Goal: Task Accomplishment & Management: Use online tool/utility

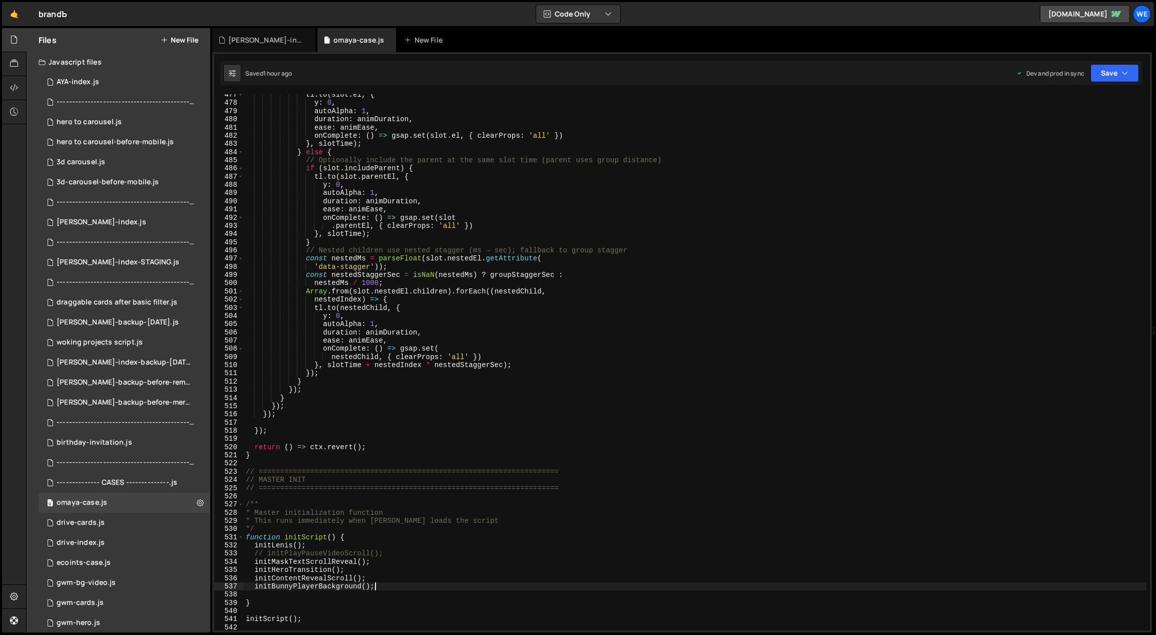
scroll to position [3901, 0]
click at [417, 436] on div "tl . to ( slot . el , { y : 0 , autoAlpha : 1 , duration : animDuration , ease …" at bounding box center [695, 367] width 903 height 553
type textarea "/* ==========================================================================="
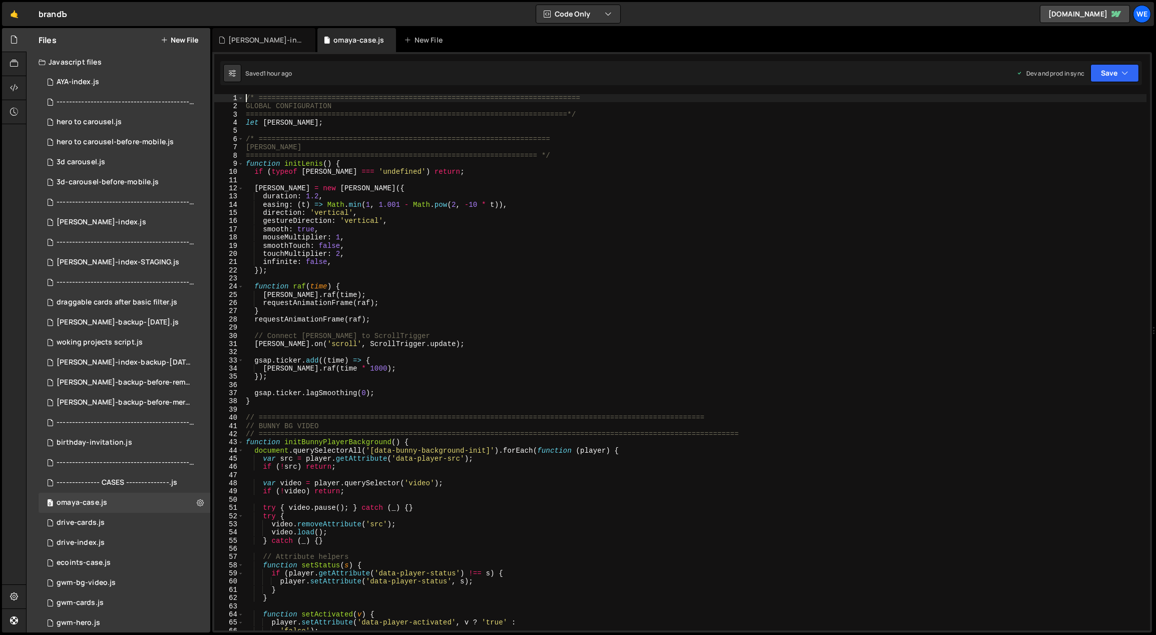
click at [409, 407] on div "/* =========================================================================== …" at bounding box center [695, 370] width 903 height 553
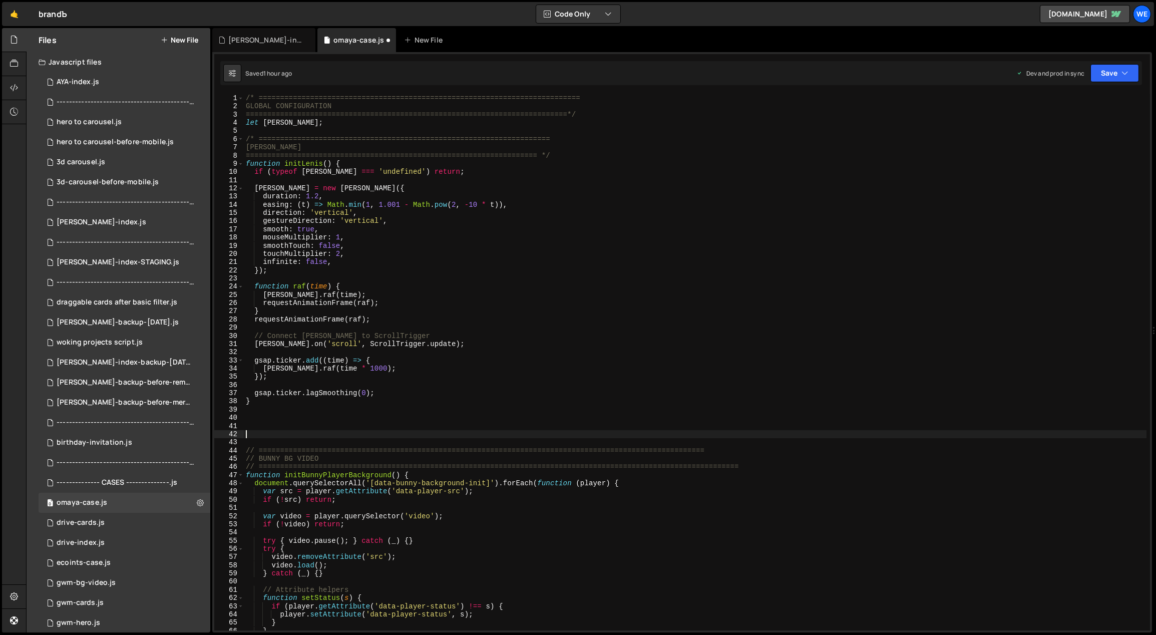
paste textarea "});"
type textarea "});"
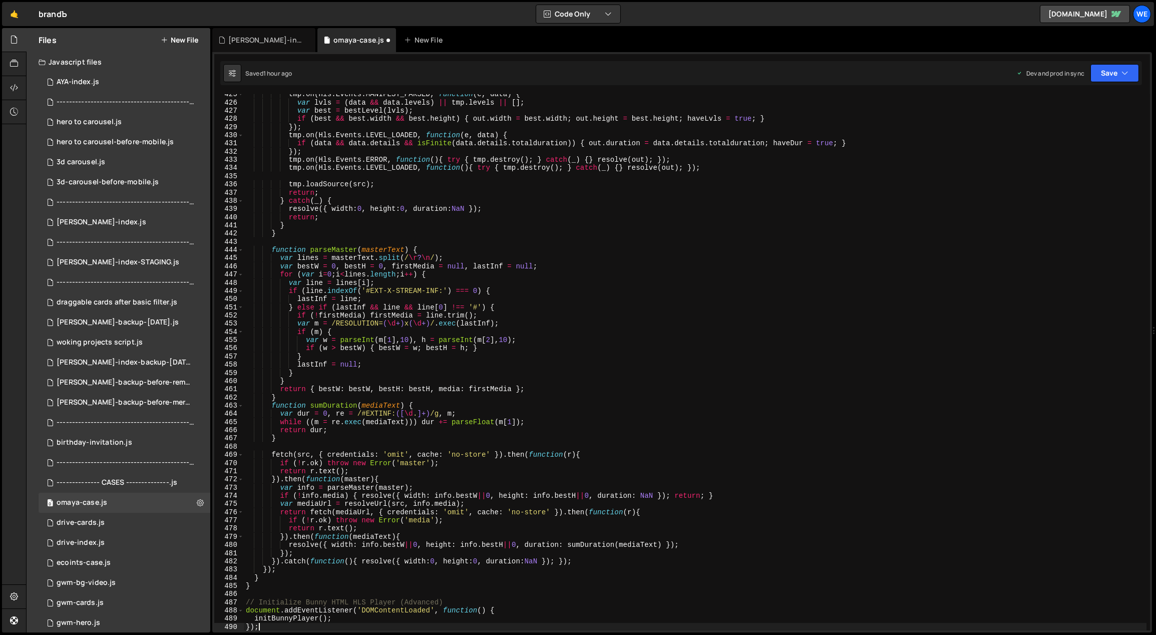
scroll to position [67, 0]
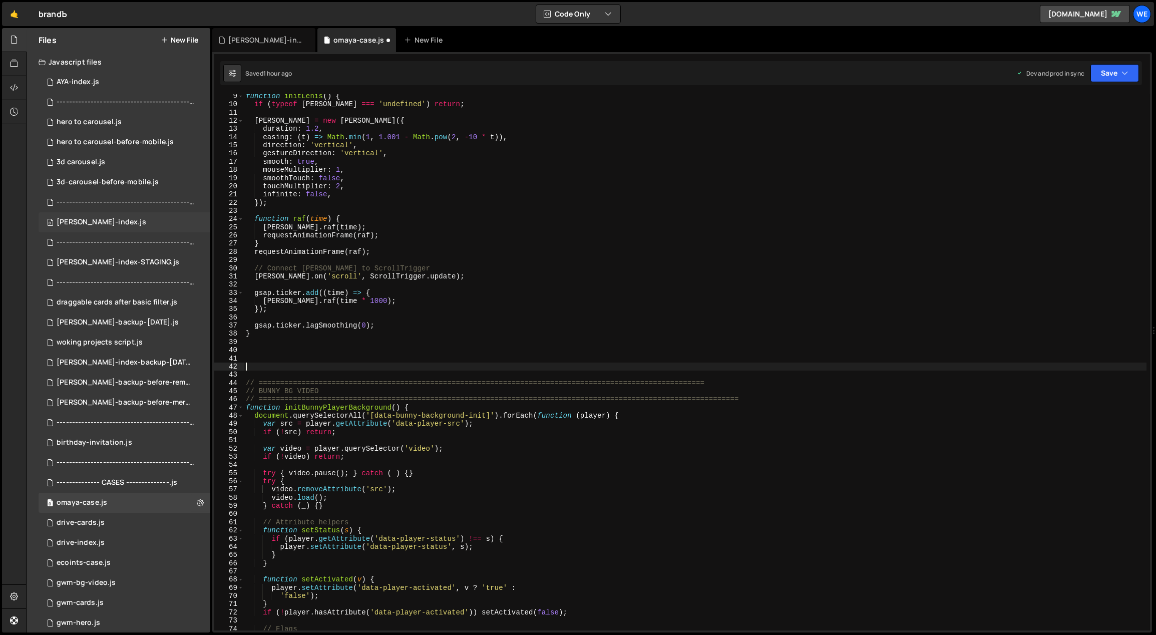
click at [93, 228] on div "0 [PERSON_NAME]-index.js 0" at bounding box center [125, 222] width 172 height 20
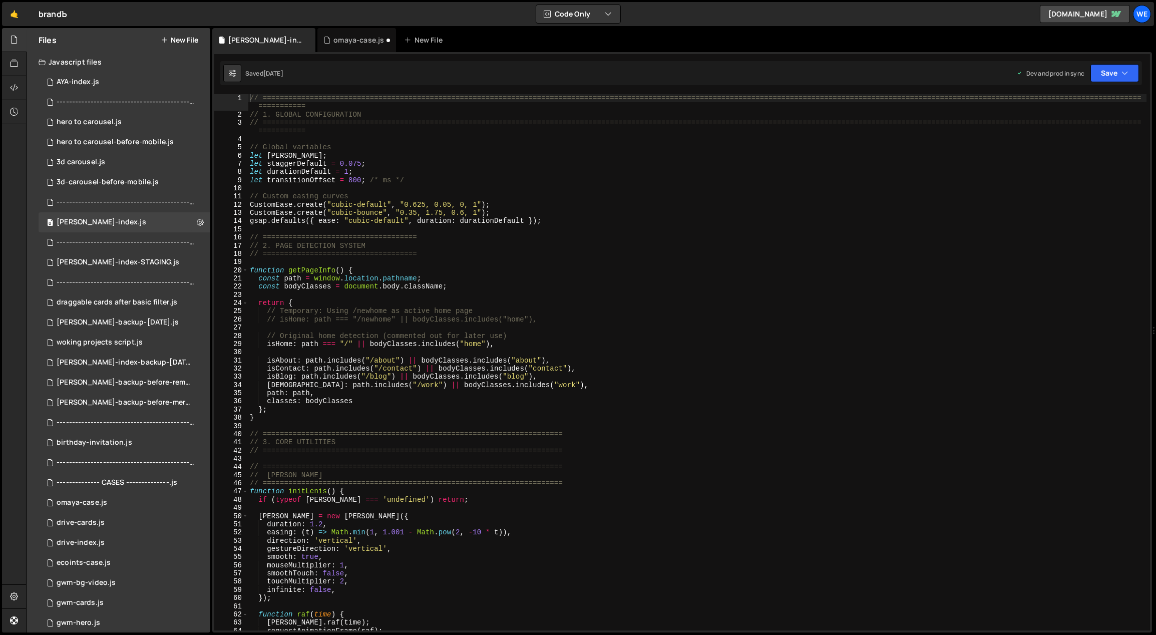
click at [482, 264] on div "// ============================================================================…" at bounding box center [697, 374] width 899 height 561
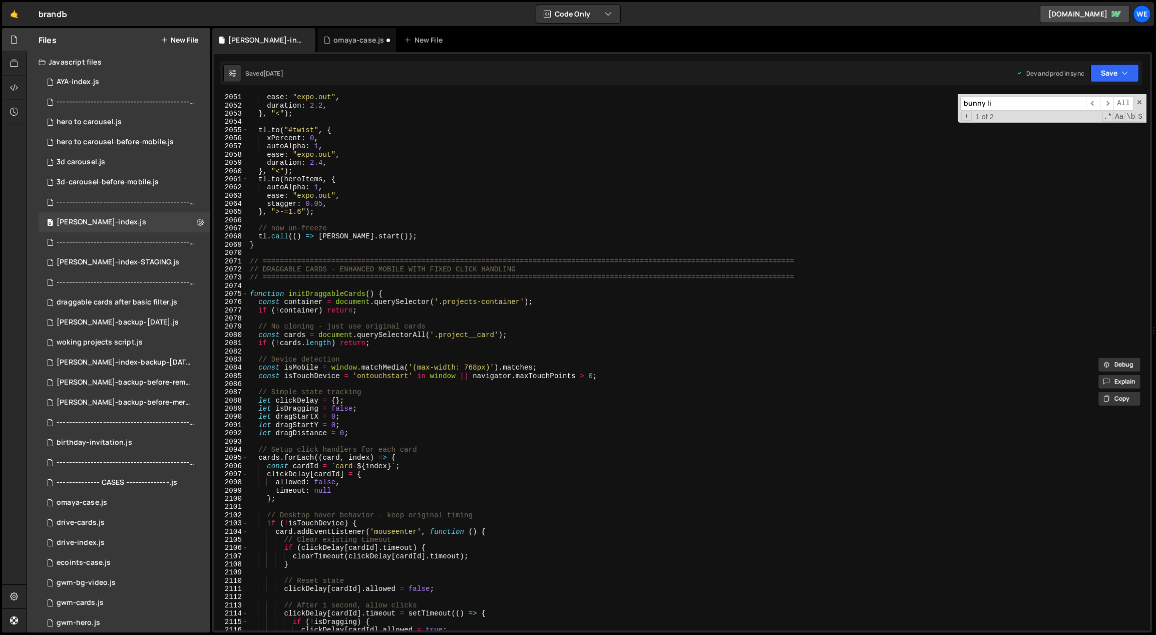
scroll to position [8717, 0]
type input "bunny li"
click at [1105, 102] on span "​" at bounding box center [1107, 103] width 14 height 15
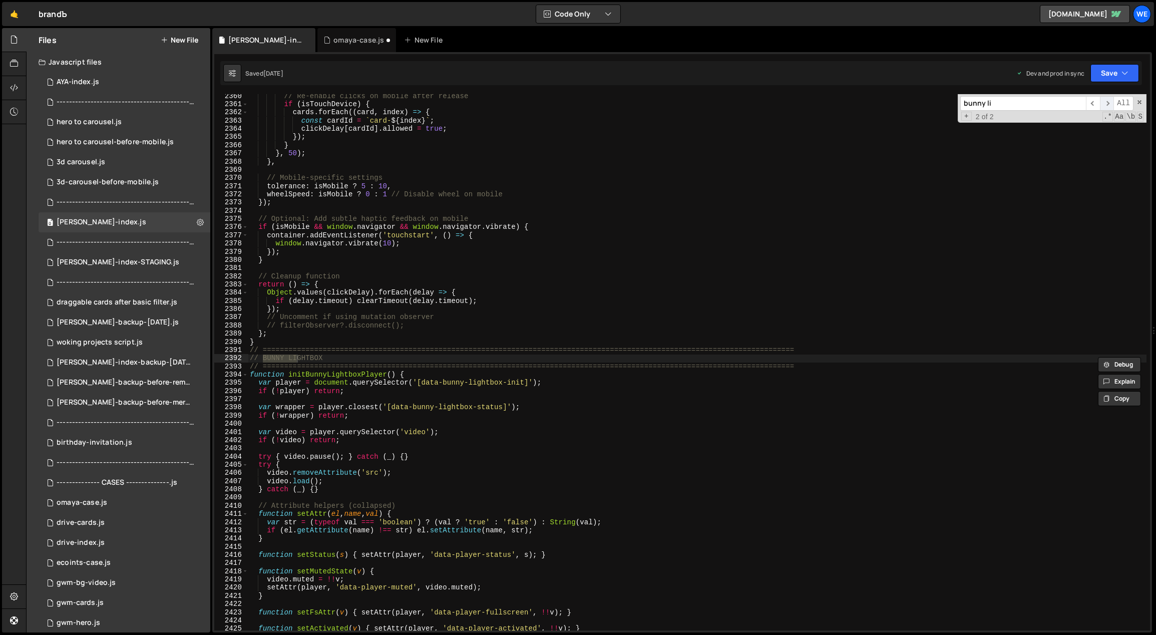
scroll to position [10030, 0]
click at [340, 370] on div "// Re-enable clicks on mobile after release if ( isTouchDevice ) { cards . forE…" at bounding box center [697, 368] width 899 height 553
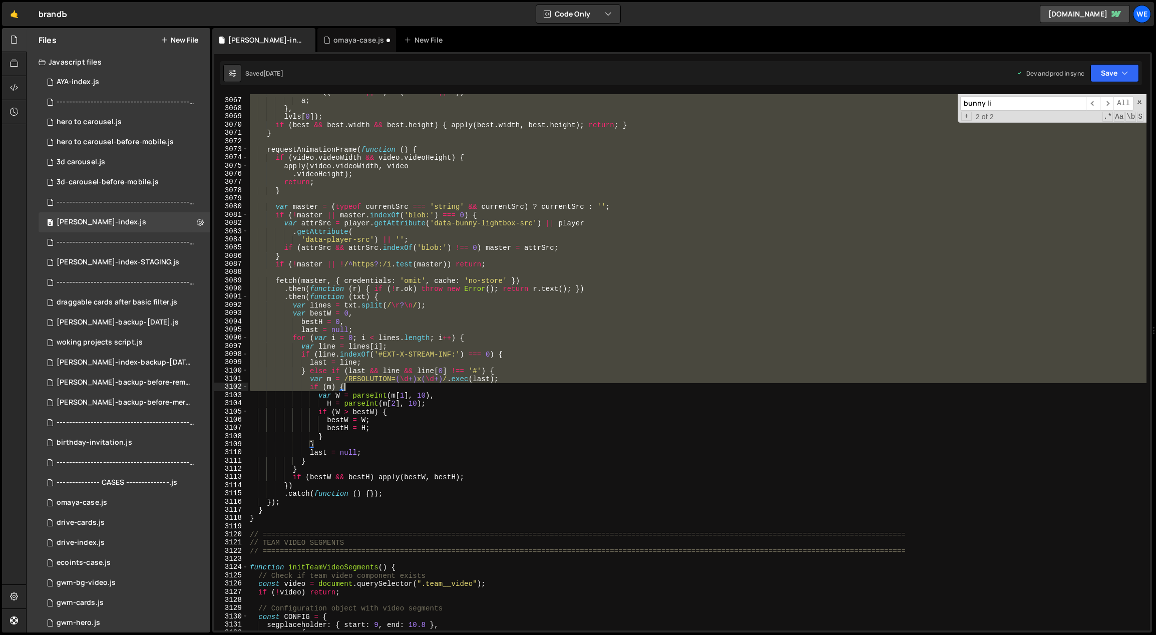
scroll to position [13092, 0]
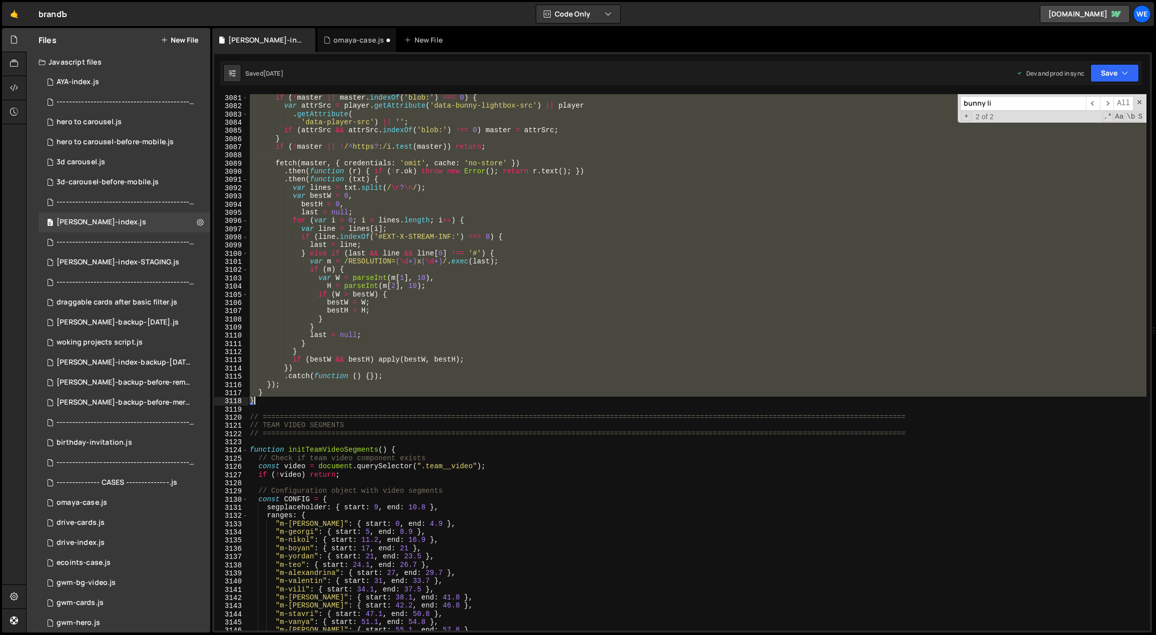
drag, startPoint x: 307, startPoint y: 388, endPoint x: 349, endPoint y: 402, distance: 44.5
click at [349, 402] on div "if ( ! master || master . indexOf ( 'blob:' ) === 0 ) { var attrSrc = player . …" at bounding box center [697, 370] width 899 height 553
type textarea "} }"
click at [89, 503] on div "omaya-case.js" at bounding box center [82, 502] width 51 height 9
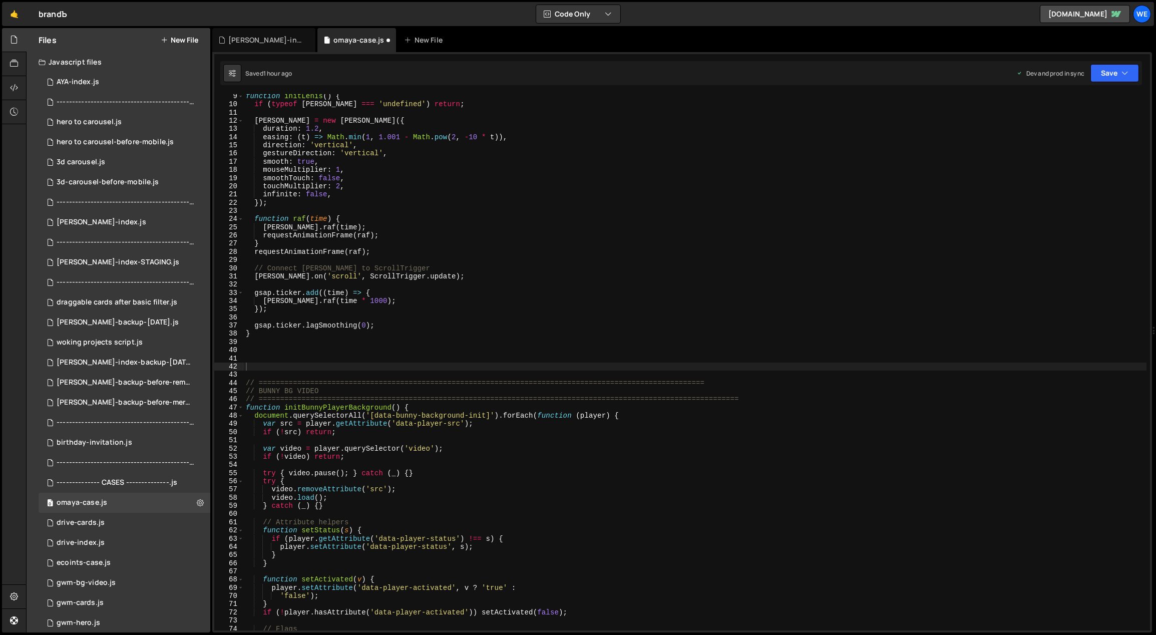
type textarea "// ============================================================================…"
click at [439, 401] on div "function initLenis ( ) { if ( typeof [PERSON_NAME] === 'undefined' ) return ; […" at bounding box center [695, 368] width 903 height 553
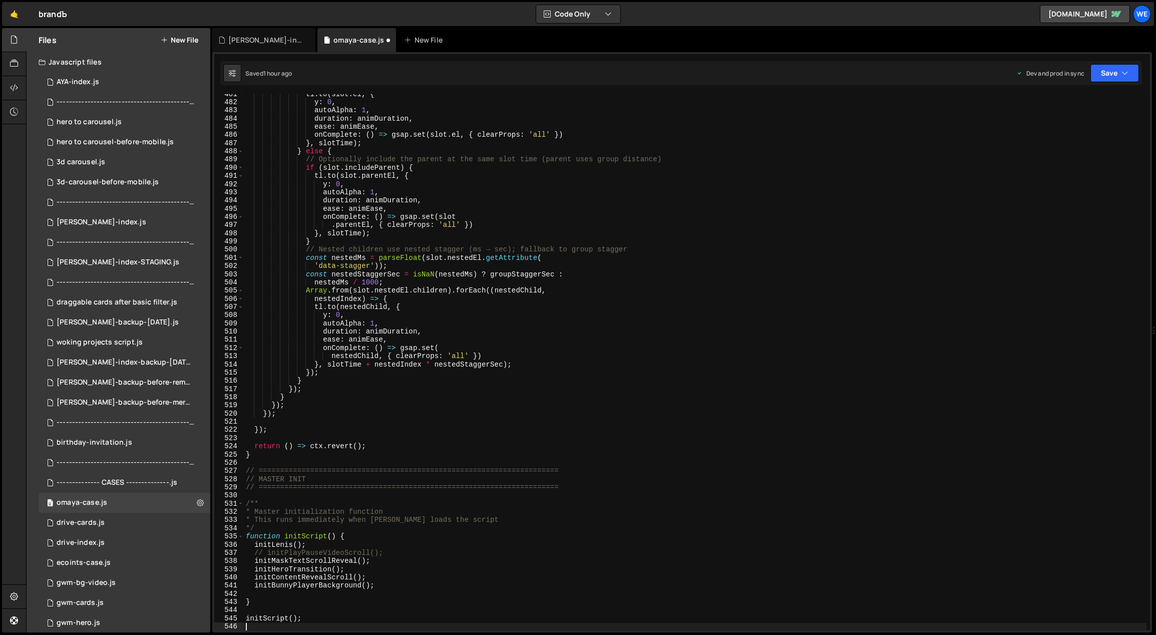
scroll to position [3935, 0]
click at [399, 457] on div "tl . to ( slot . el , { y : 0 , autoAlpha : 1 , duration : animDuration , ease …" at bounding box center [695, 366] width 903 height 553
type textarea "}"
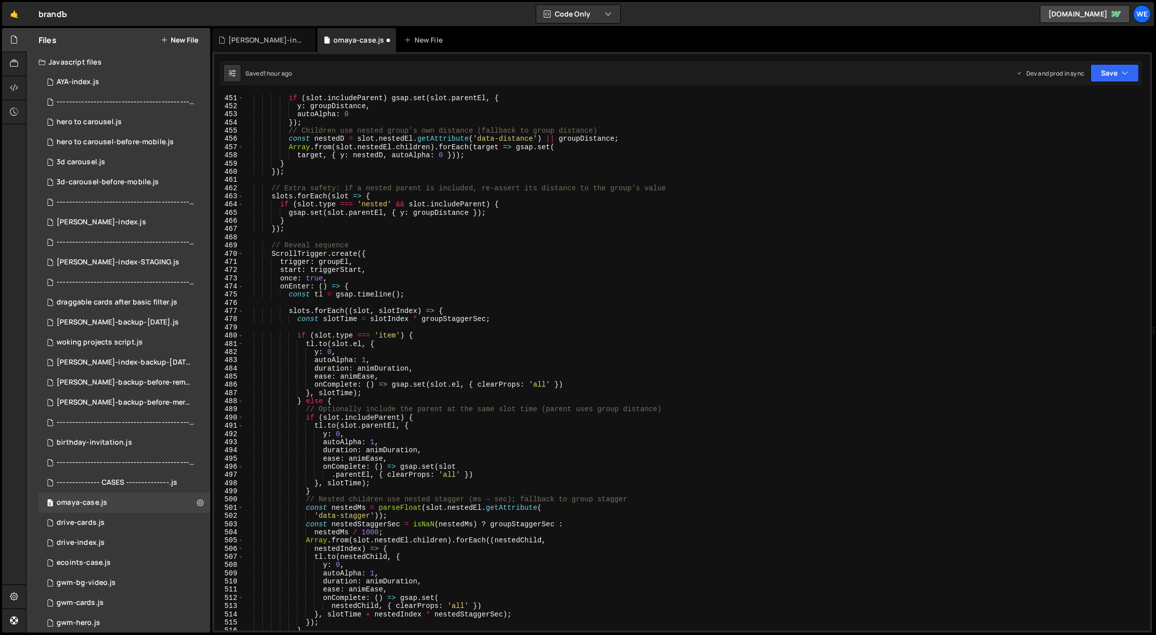
scroll to position [3958, 0]
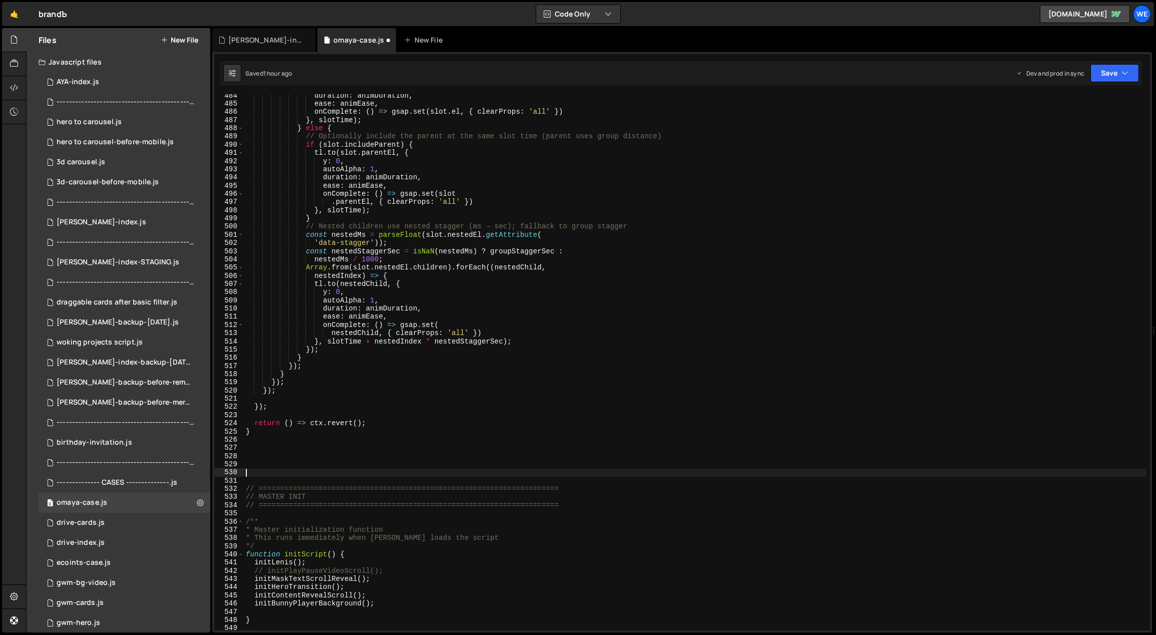
paste textarea "}"
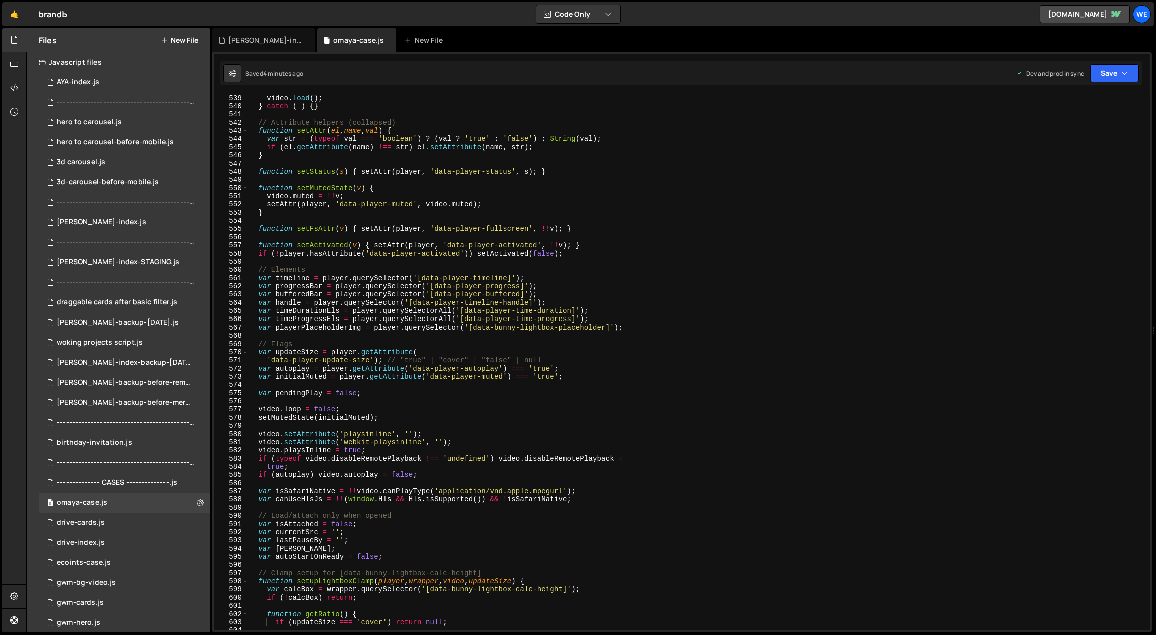
scroll to position [4406, 0]
click at [485, 430] on div "video . load ( ) ; } catch ( _ ) { } // Attribute helpers (collapsed) function …" at bounding box center [697, 370] width 899 height 553
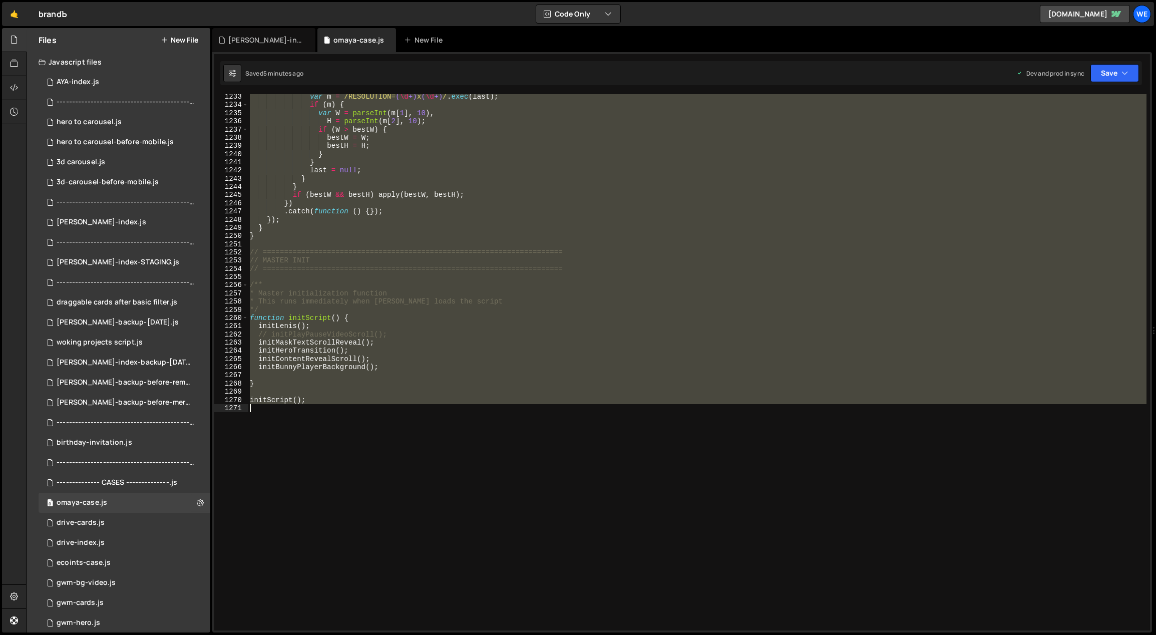
scroll to position [9978, 0]
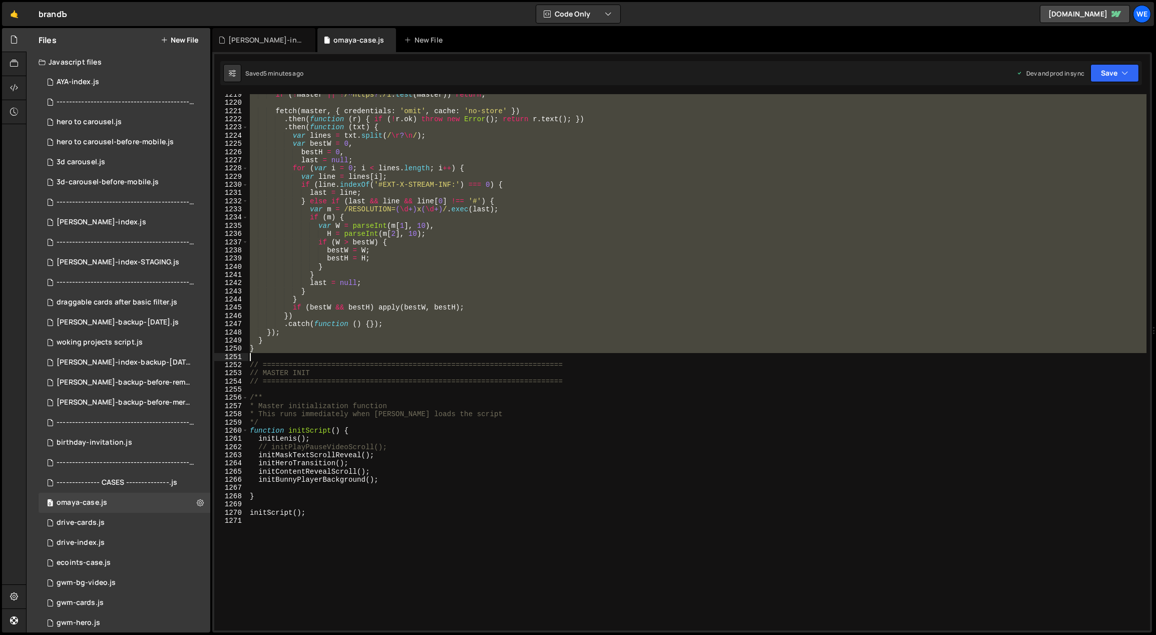
drag, startPoint x: 250, startPoint y: 411, endPoint x: 335, endPoint y: 356, distance: 101.1
click at [335, 356] on div "if ( ! master || ! / ^ https ? :/i . test ( master )) return ; fetch ( master ,…" at bounding box center [697, 367] width 899 height 553
paste textarea ");"
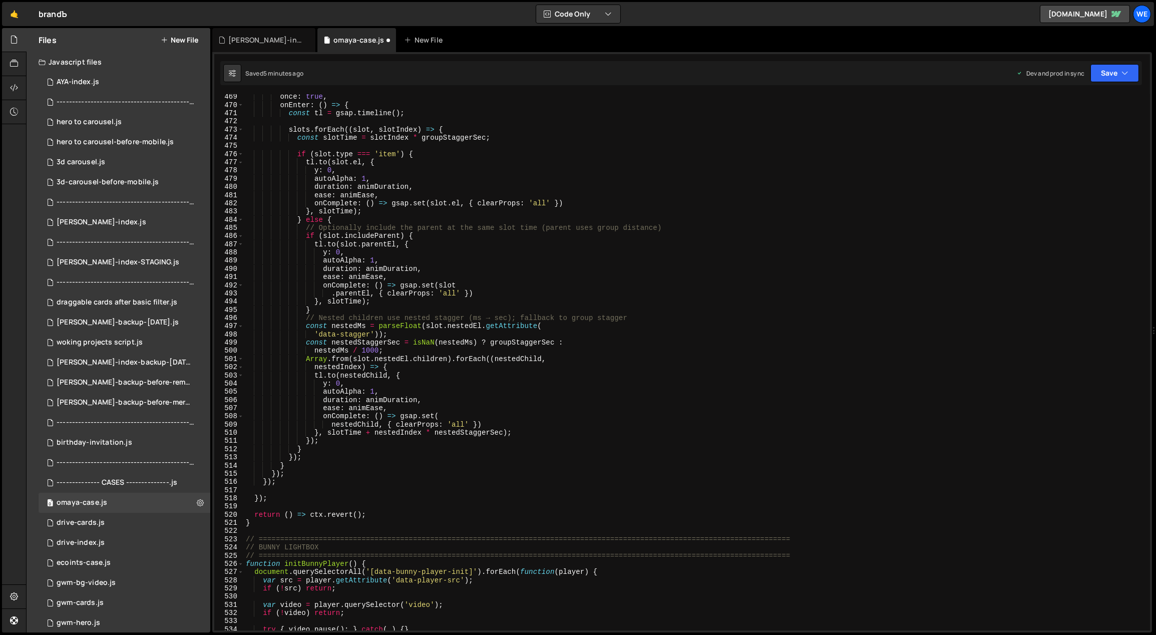
scroll to position [3844, 0]
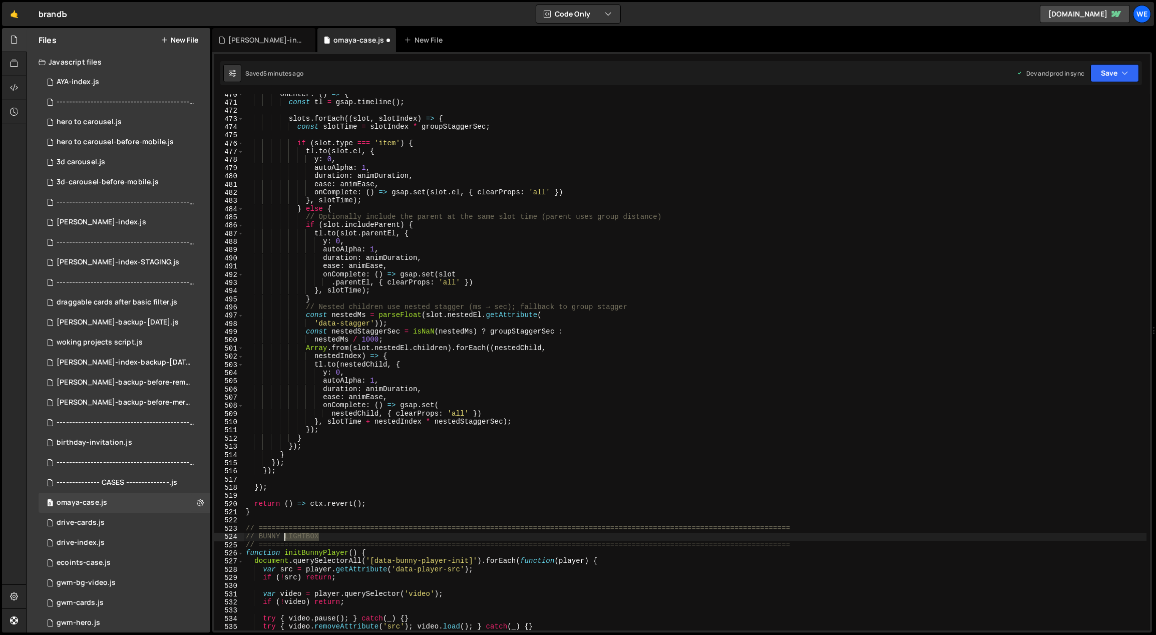
drag, startPoint x: 310, startPoint y: 539, endPoint x: 289, endPoint y: 538, distance: 21.0
click at [284, 539] on div "onEnter : ( ) => { const tl = gsap . timeline ( ) ; slots . forEach (( slot , s…" at bounding box center [695, 366] width 903 height 553
click at [395, 428] on div "onEnter : ( ) => { const tl = gsap . timeline ( ) ; slots . forEach (( slot , s…" at bounding box center [695, 366] width 903 height 553
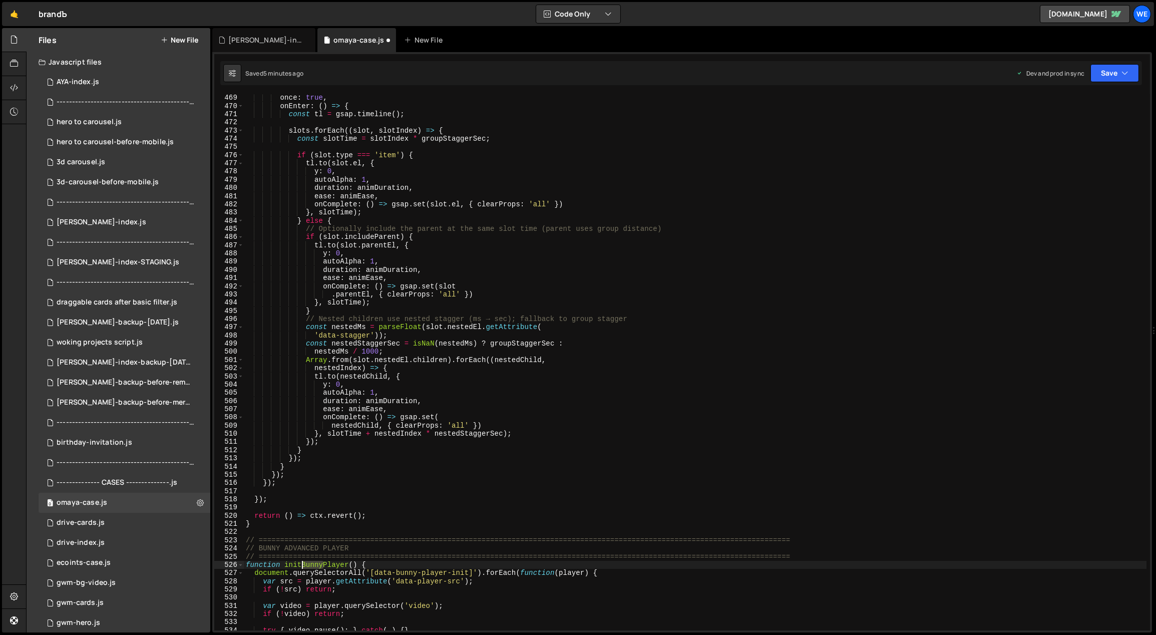
click at [300, 567] on div "once : true , onEnter : ( ) => { const tl = gsap . timeline ( ) ; slots . forEa…" at bounding box center [695, 370] width 903 height 553
type textarea "function initBunnyPlayer() {"
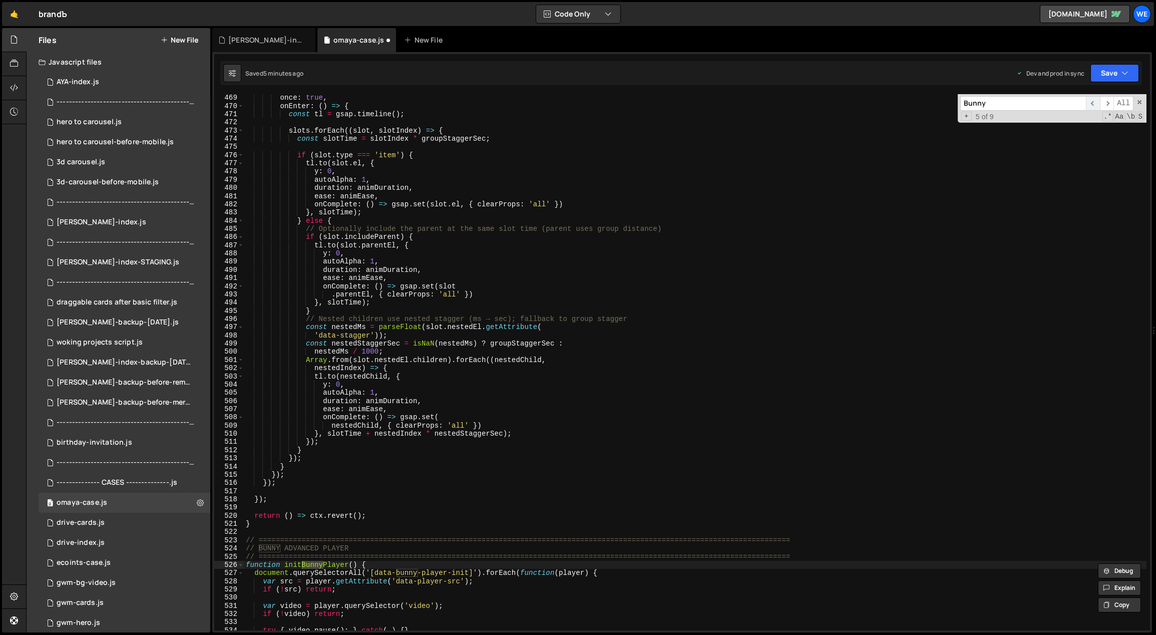
click at [1093, 103] on span "​" at bounding box center [1093, 103] width 14 height 15
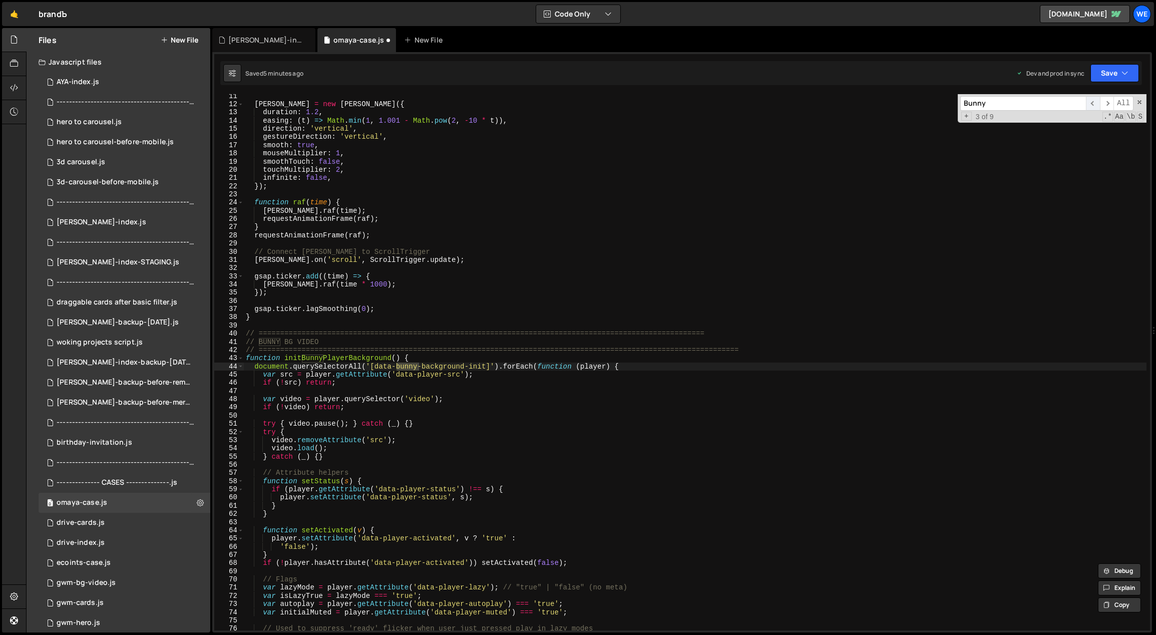
scroll to position [84, 0]
click at [1110, 100] on span "​" at bounding box center [1107, 103] width 14 height 15
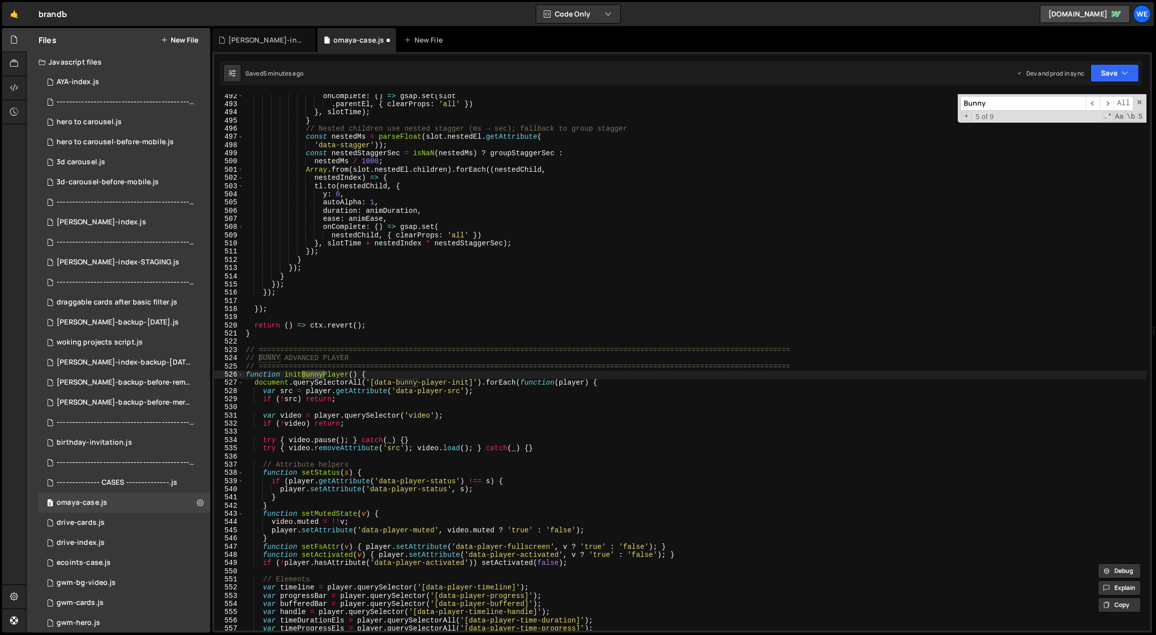
click at [349, 371] on div "onComplete : ( ) => gsap . set ( slot . parentEl , { clearProps : 'all' }) } , …" at bounding box center [695, 368] width 903 height 553
drag, startPoint x: 356, startPoint y: 372, endPoint x: 285, endPoint y: 373, distance: 70.6
click at [285, 373] on div "onComplete : ( ) => gsap . set ( slot . parentEl , { clearProps : 'all' }) } , …" at bounding box center [695, 368] width 903 height 553
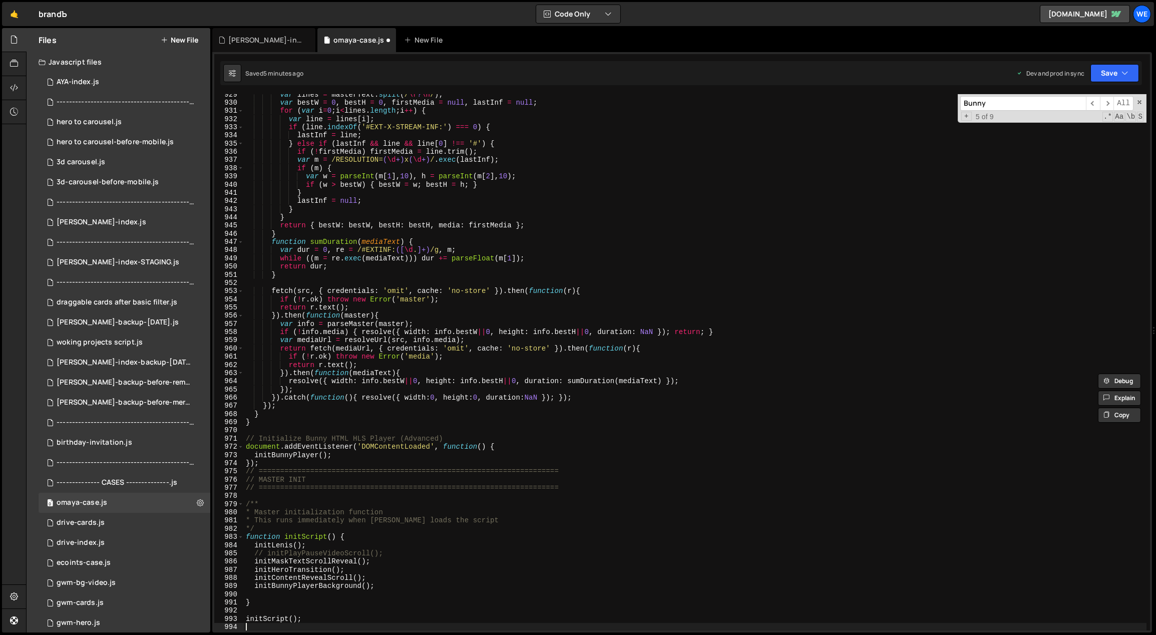
scroll to position [7604, 0]
click at [403, 589] on div "var lines = masterText . split ( / \r ? \n / ) ; var bestW = 0 , bestH = 0 , fi…" at bounding box center [695, 366] width 903 height 553
type textarea "initBunnyPlayerBackground();"
paste textarea "initBunnyPlayer()"
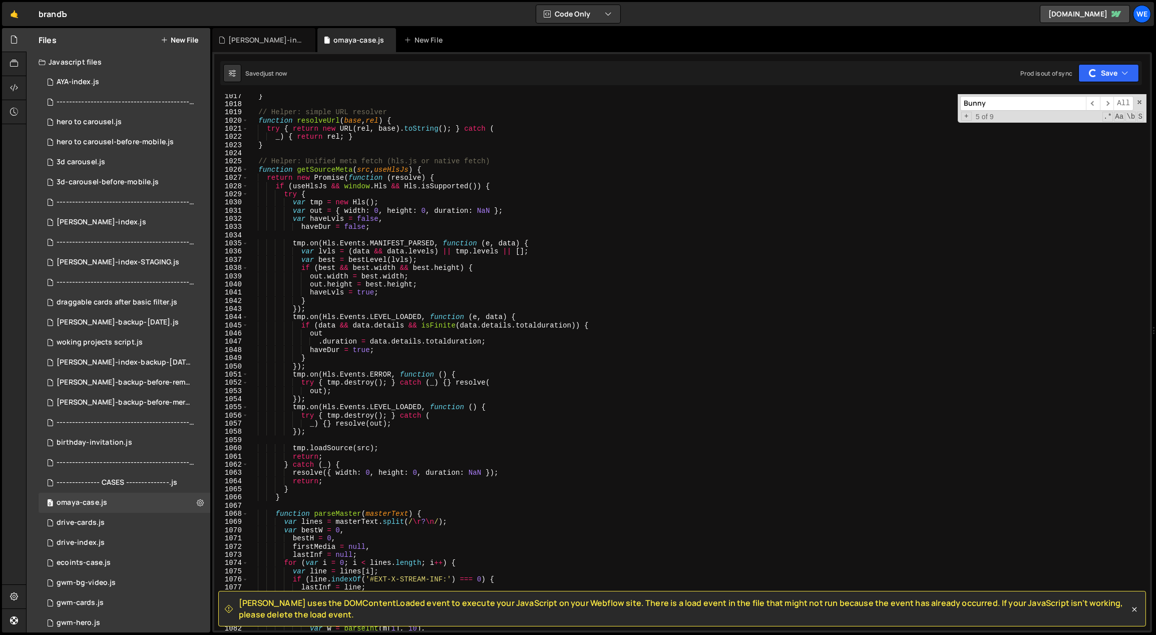
scroll to position [8778, 0]
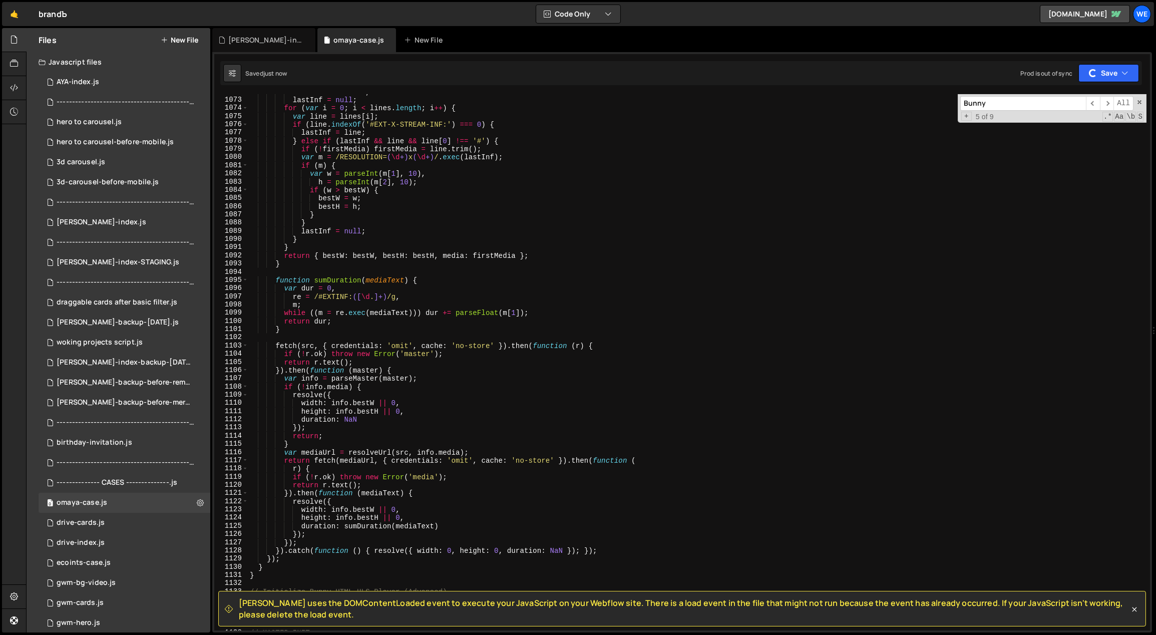
click at [419, 500] on div "firstMedia = null , lastInf = null ; for ( var i = 0 ; i < lines . length ; i +…" at bounding box center [697, 364] width 899 height 553
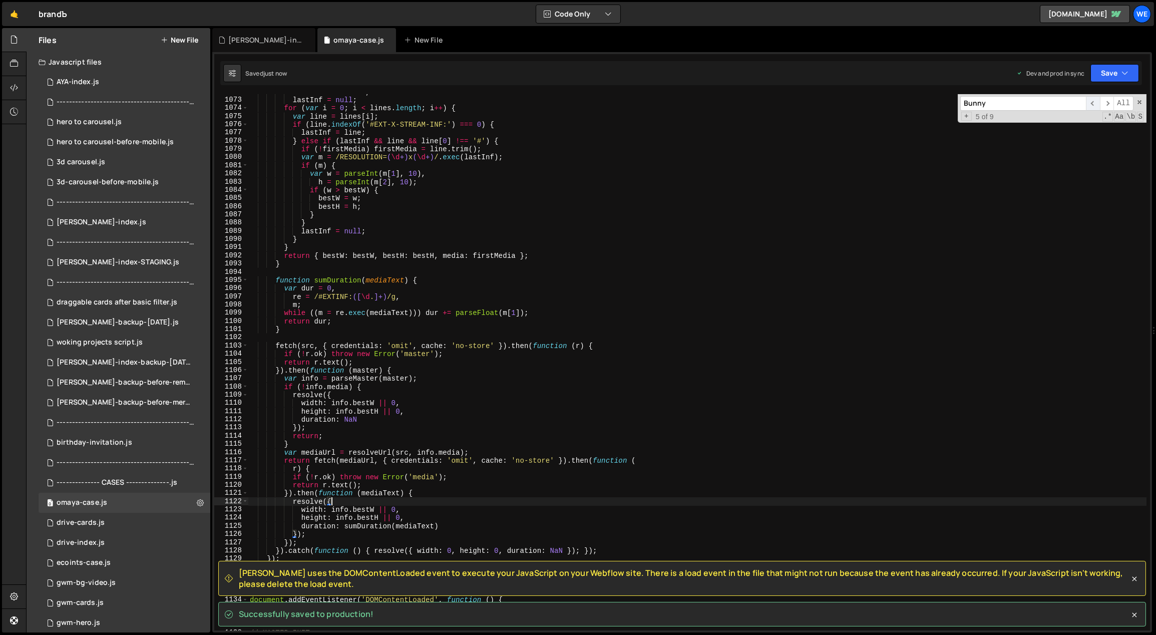
click at [1087, 103] on span "​" at bounding box center [1093, 103] width 14 height 15
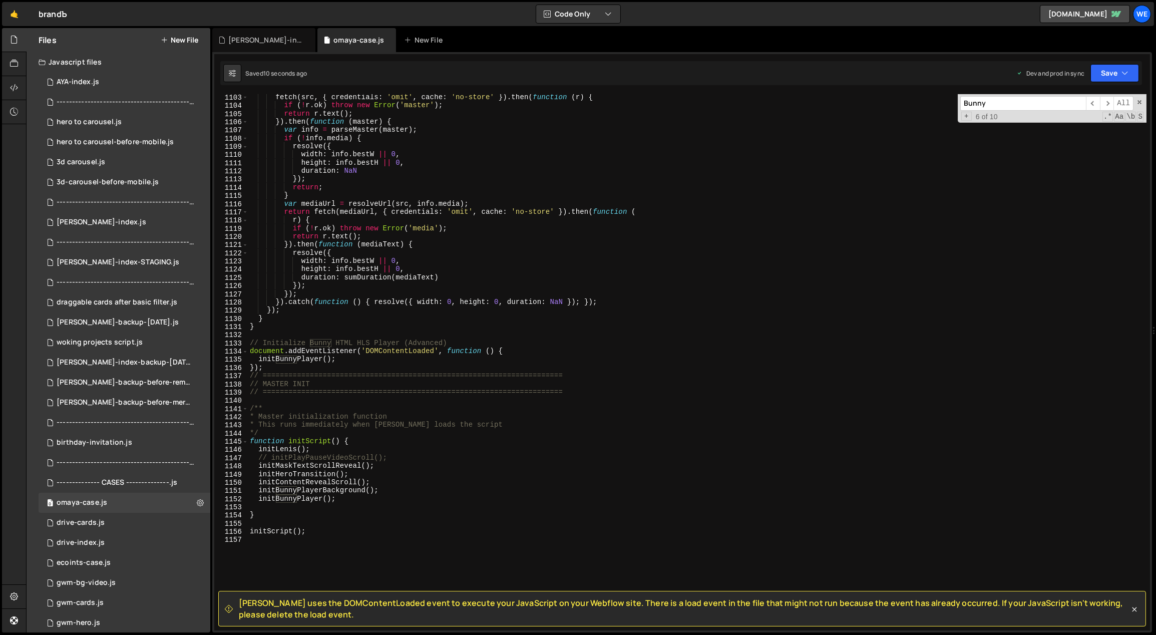
scroll to position [9026, 0]
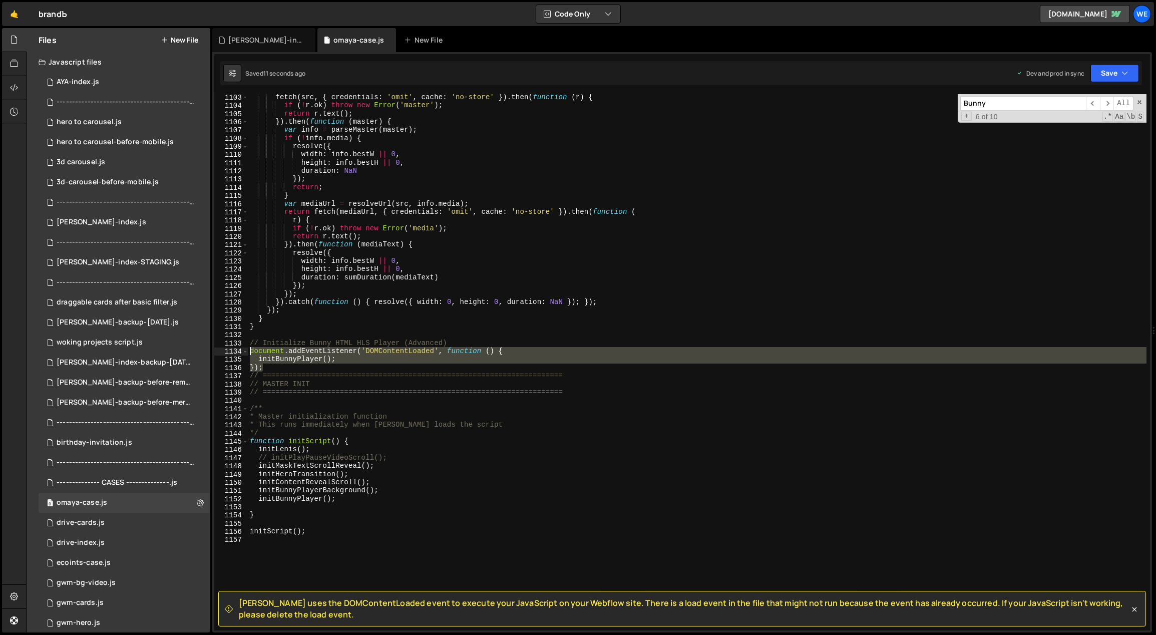
drag, startPoint x: 275, startPoint y: 370, endPoint x: 249, endPoint y: 340, distance: 39.4
click at [249, 341] on div "fetch ( src , { credentials : 'omit' , cache : 'no-store' }) . then ( function …" at bounding box center [697, 369] width 899 height 553
type textarea "// Initialize Bunny HTML HLS Player (Advanced) document.addEventListener('DOMCo…"
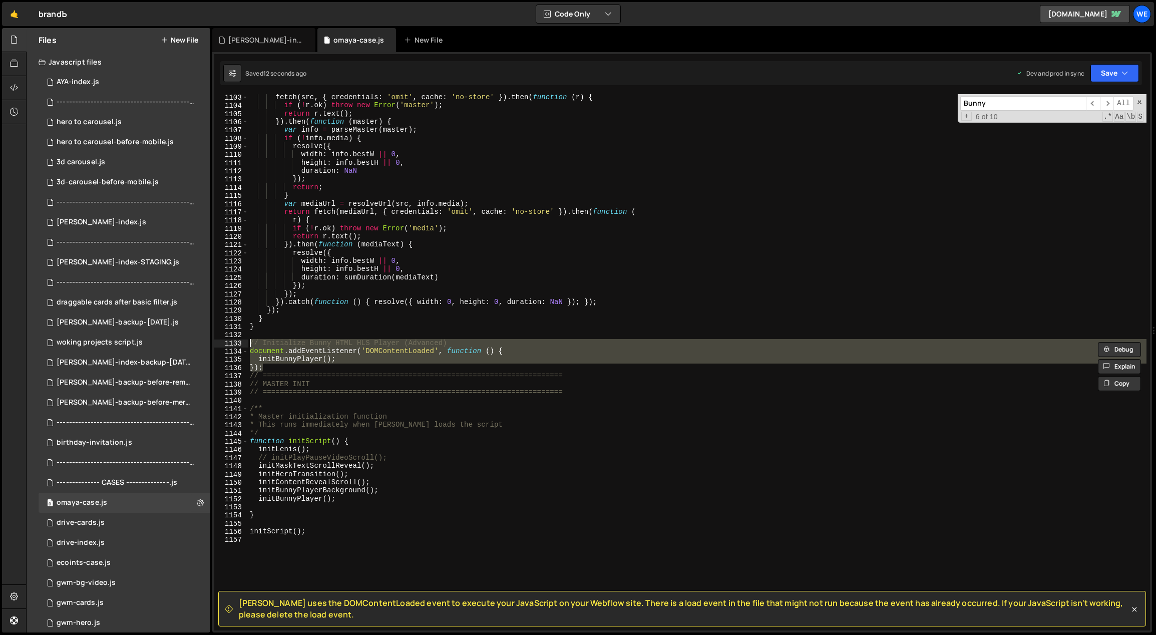
scroll to position [0, 0]
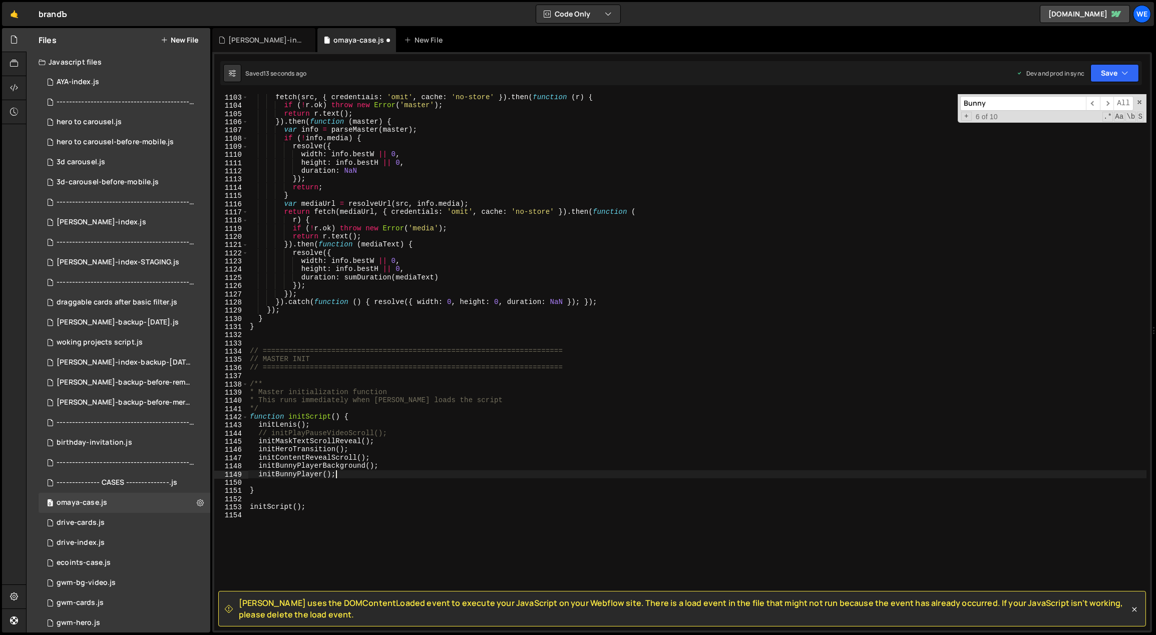
click at [438, 470] on div "fetch ( src , { credentials : 'omit' , cache : 'no-store' }) . then ( function …" at bounding box center [697, 369] width 899 height 553
type textarea "initBunnyPlayer();"
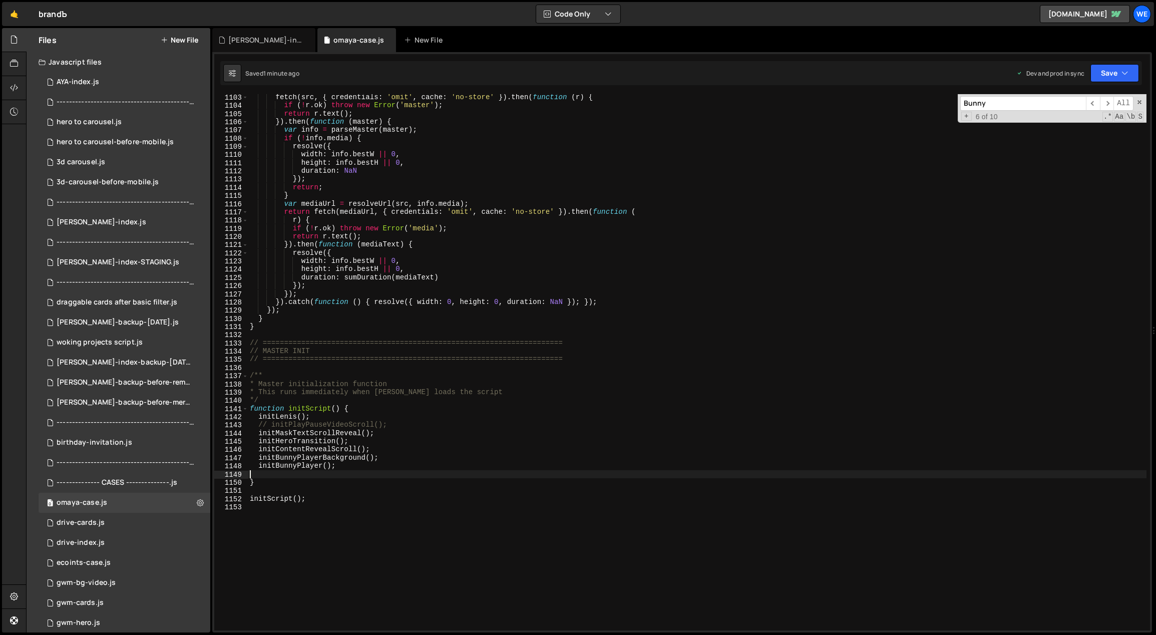
scroll to position [9026, 0]
